Goal: Task Accomplishment & Management: Use online tool/utility

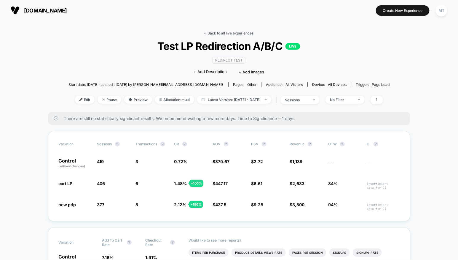
click at [215, 33] on link "< Back to all live experiences" at bounding box center [229, 33] width 49 height 4
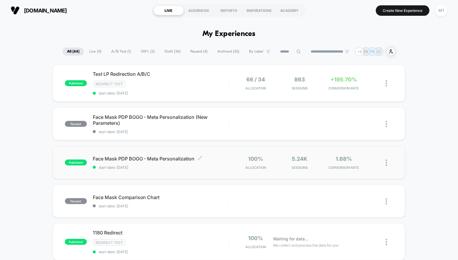
click at [170, 160] on div "Face Mask PDP BOGO - Meta Personalization Click to edit experience details Clic…" at bounding box center [161, 162] width 136 height 14
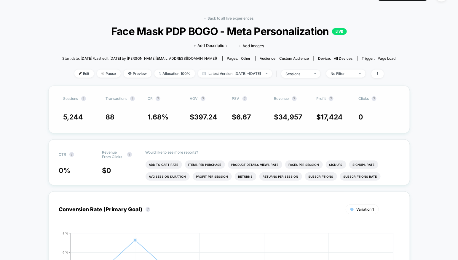
scroll to position [18, 0]
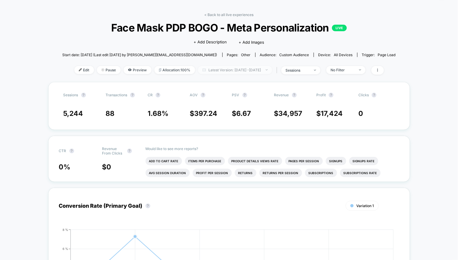
click at [249, 69] on span "Latest Version: [DATE] - [DATE]" at bounding box center [235, 70] width 74 height 8
select select "*"
select select "****"
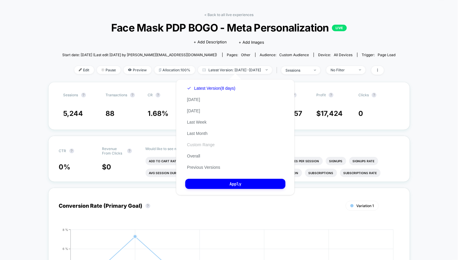
click at [201, 145] on button "Custom Range" at bounding box center [200, 144] width 31 height 5
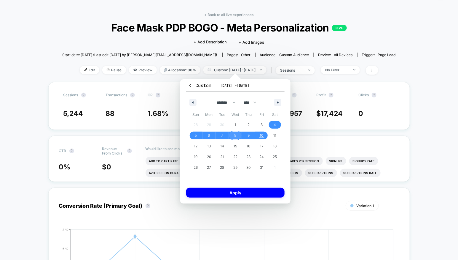
click at [233, 135] on span "8" at bounding box center [235, 135] width 13 height 8
click at [275, 134] on span "11" at bounding box center [275, 135] width 3 height 11
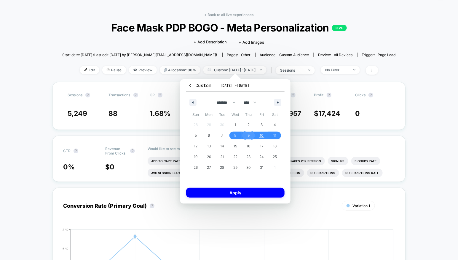
click at [245, 136] on span "9" at bounding box center [248, 135] width 13 height 8
click at [275, 134] on span "11" at bounding box center [275, 135] width 3 height 11
click at [230, 195] on button "Apply" at bounding box center [235, 193] width 98 height 10
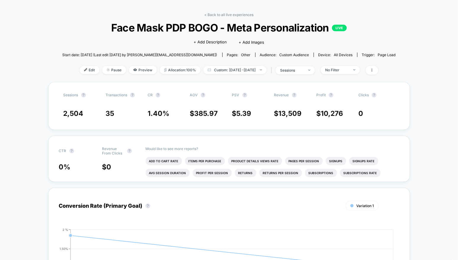
click at [78, 74] on div "Edit Pause Preview Allocation: 100% Custom: [DATE] - [DATE] | sessions No Filter" at bounding box center [229, 70] width 334 height 9
click at [81, 70] on span "Edit" at bounding box center [90, 70] width 20 height 8
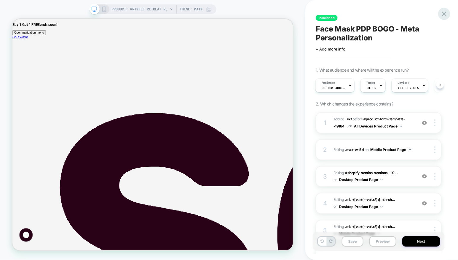
click at [446, 13] on icon at bounding box center [444, 14] width 4 height 4
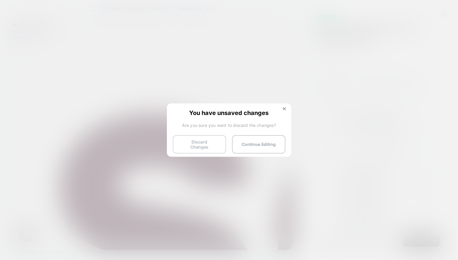
click at [201, 144] on button "Discard Changes" at bounding box center [199, 144] width 53 height 18
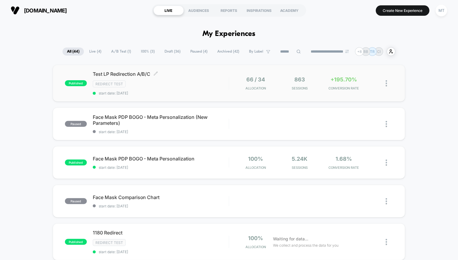
click at [184, 79] on div "Test LP Redirection A/B/C Click to edit experience details Click to edit experi…" at bounding box center [161, 83] width 136 height 24
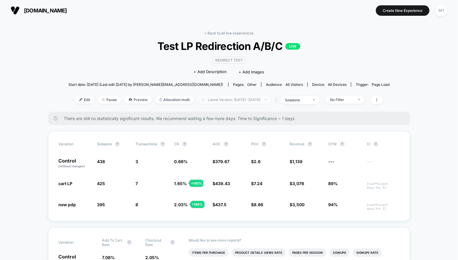
click at [255, 96] on span "Latest Version: [DATE] - [DATE]" at bounding box center [234, 100] width 74 height 8
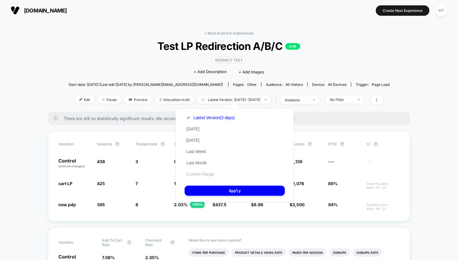
click at [205, 174] on button "Custom Range" at bounding box center [200, 173] width 31 height 5
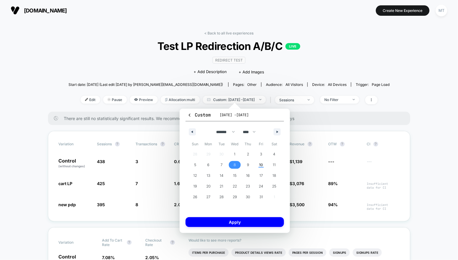
click at [231, 164] on span "8" at bounding box center [234, 165] width 13 height 8
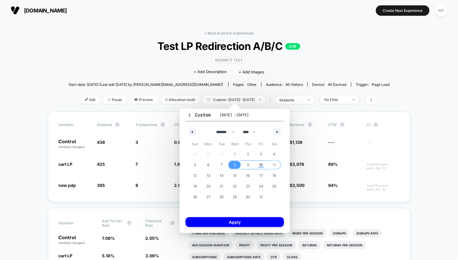
click at [275, 165] on span "11" at bounding box center [274, 164] width 3 height 11
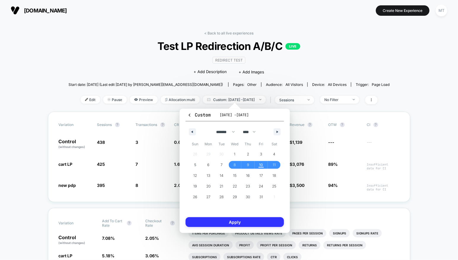
click at [247, 219] on button "Apply" at bounding box center [235, 222] width 98 height 10
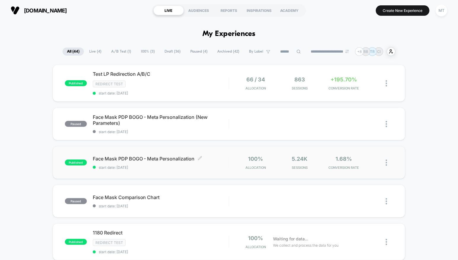
click at [136, 156] on span "Face Mask PDP BOGO - Meta Personalization Click to edit experience details" at bounding box center [161, 158] width 136 height 6
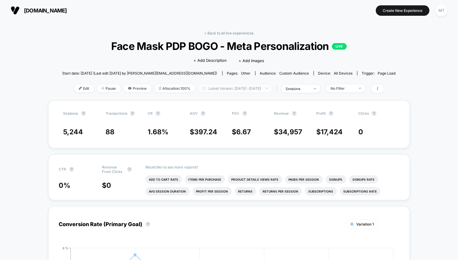
click at [247, 88] on span "Latest Version: [DATE] - [DATE]" at bounding box center [235, 88] width 74 height 8
select select "*"
select select "****"
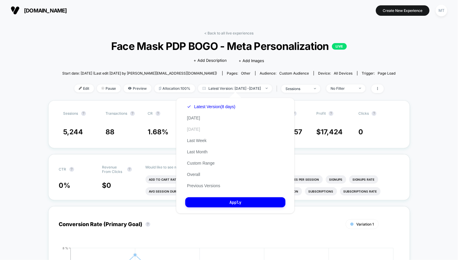
click at [200, 131] on button "[DATE]" at bounding box center [193, 128] width 17 height 5
click at [197, 163] on button "Custom Range" at bounding box center [200, 162] width 31 height 5
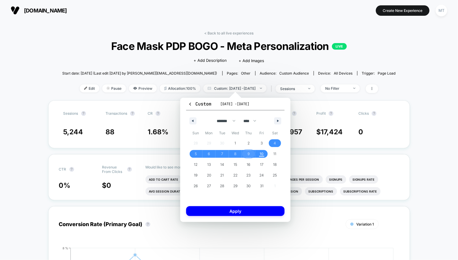
click at [247, 152] on span "9" at bounding box center [248, 154] width 13 height 8
click at [260, 152] on span "10" at bounding box center [261, 154] width 13 height 8
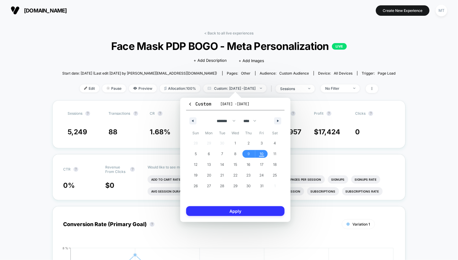
click at [258, 208] on button "Apply" at bounding box center [235, 211] width 98 height 10
